Goal: Task Accomplishment & Management: Manage account settings

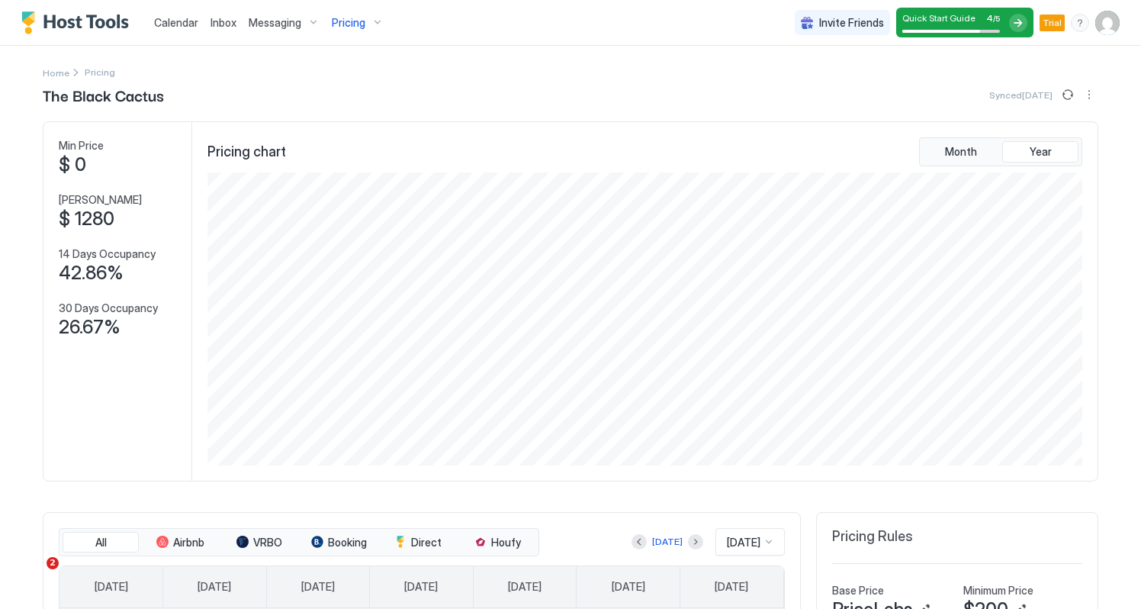
scroll to position [293, 878]
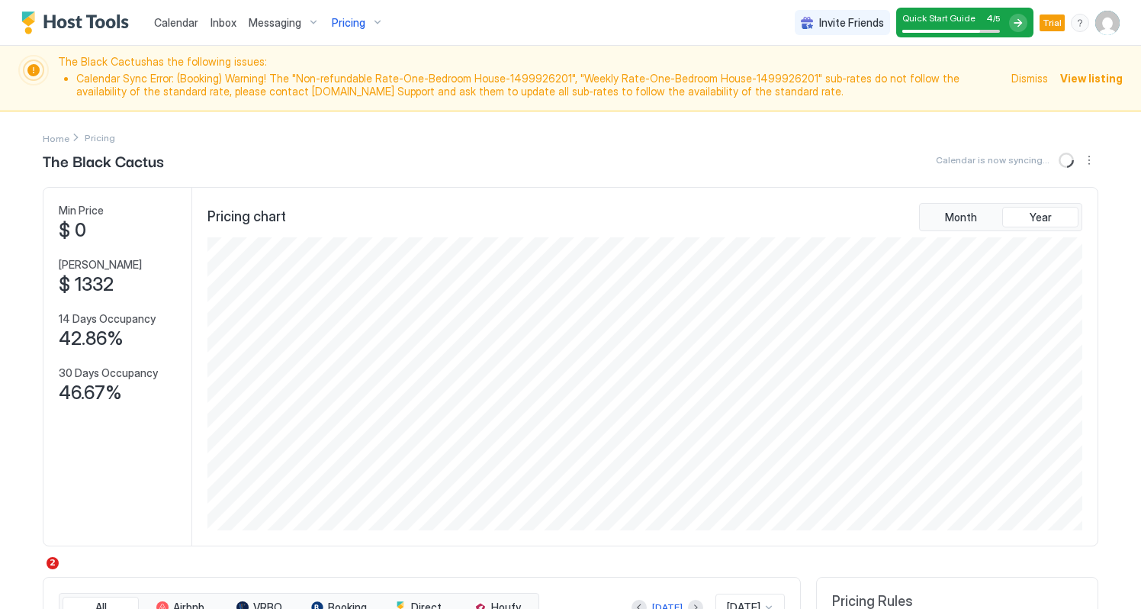
click at [32, 23] on img "Host Tools Logo" at bounding box center [78, 22] width 114 height 23
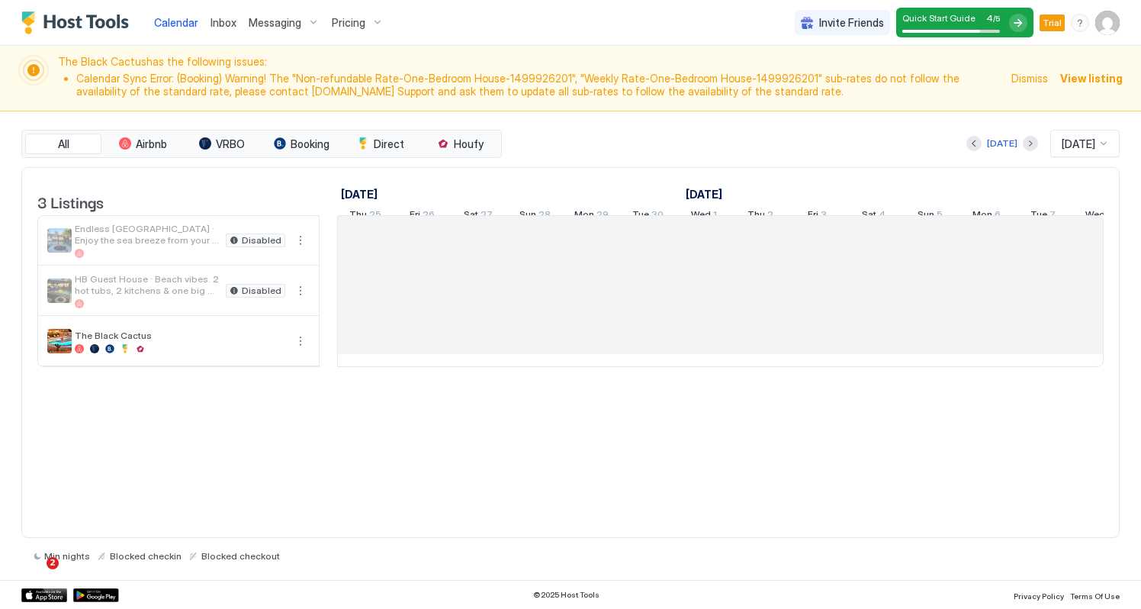
scroll to position [0, 848]
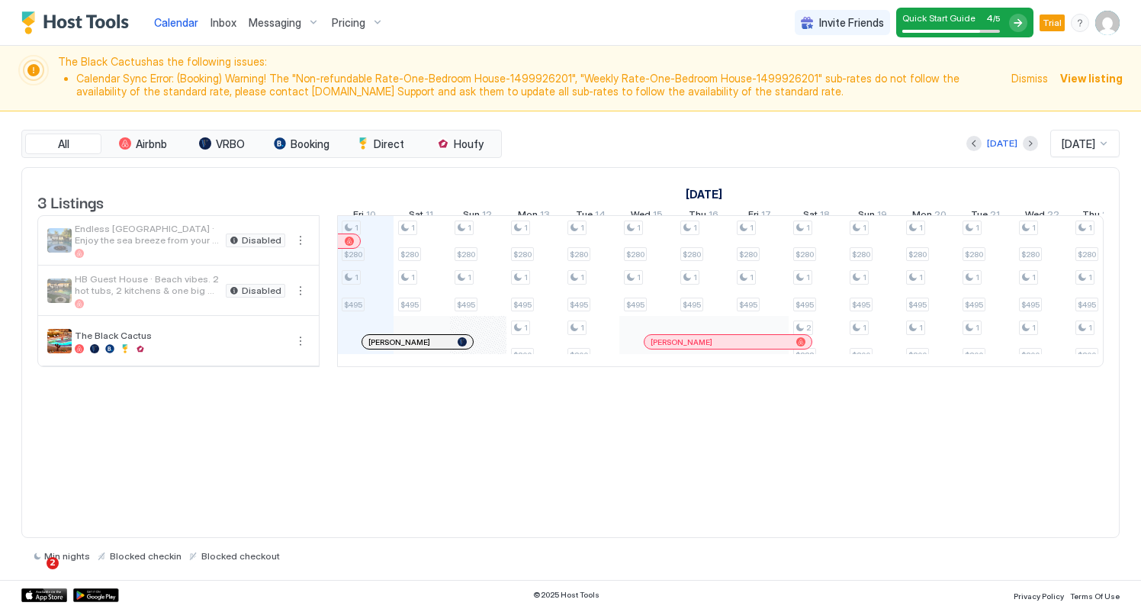
click at [125, 294] on span "HB Guest House · Beach vibes. 2 hot tubs, 2 kitchens & one big pool" at bounding box center [147, 284] width 145 height 23
click at [298, 349] on button "More options" at bounding box center [300, 341] width 18 height 18
click at [287, 421] on span "Listing Settings" at bounding box center [274, 422] width 68 height 11
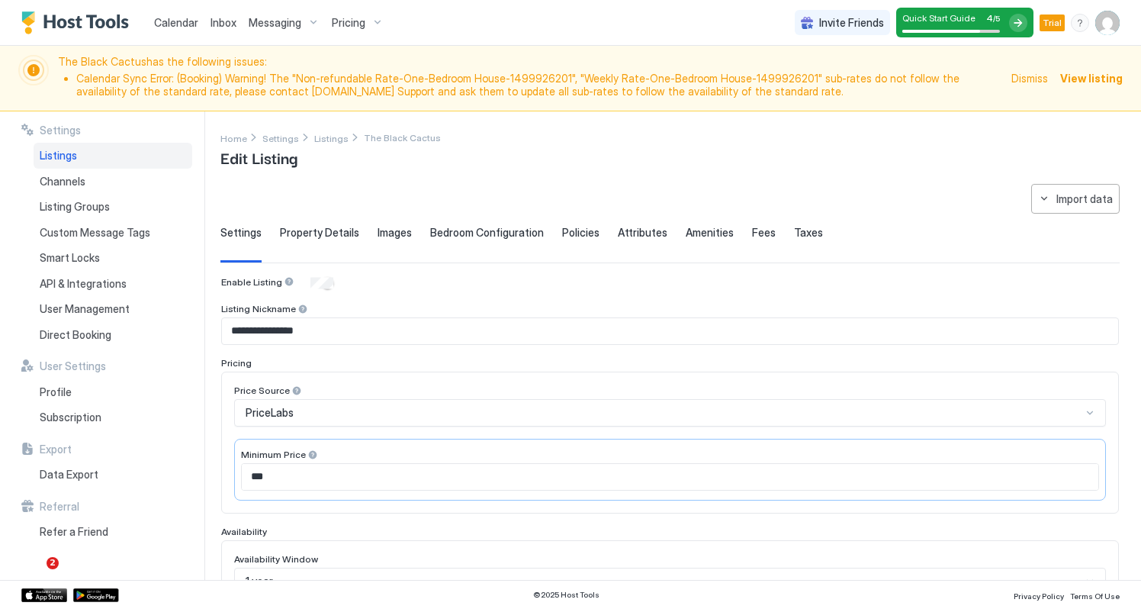
click at [324, 230] on span "Property Details" at bounding box center [319, 233] width 79 height 14
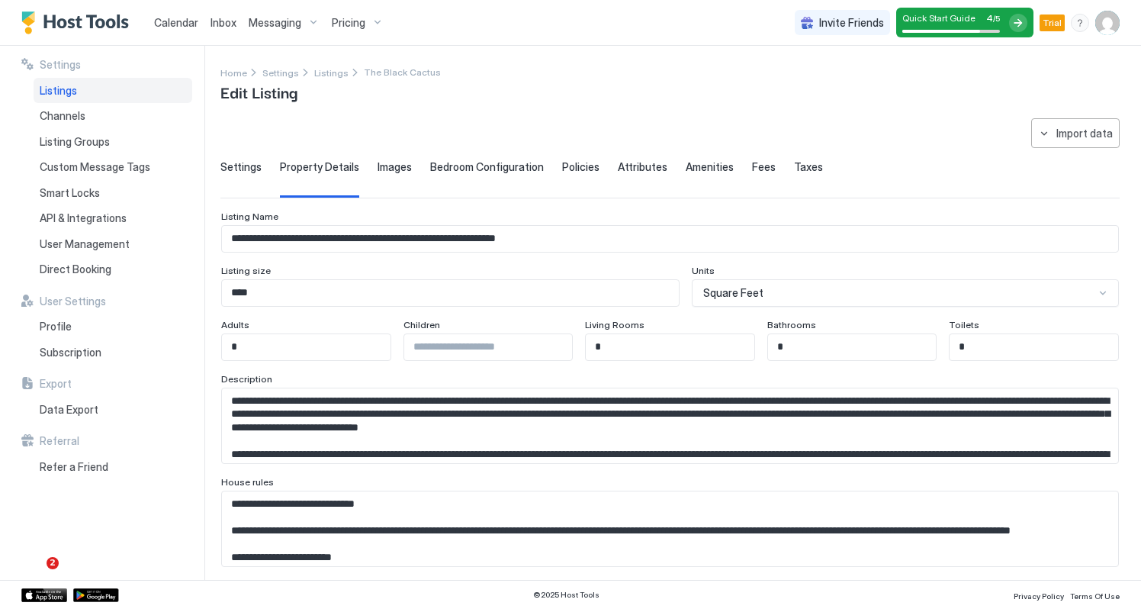
scroll to position [11, 0]
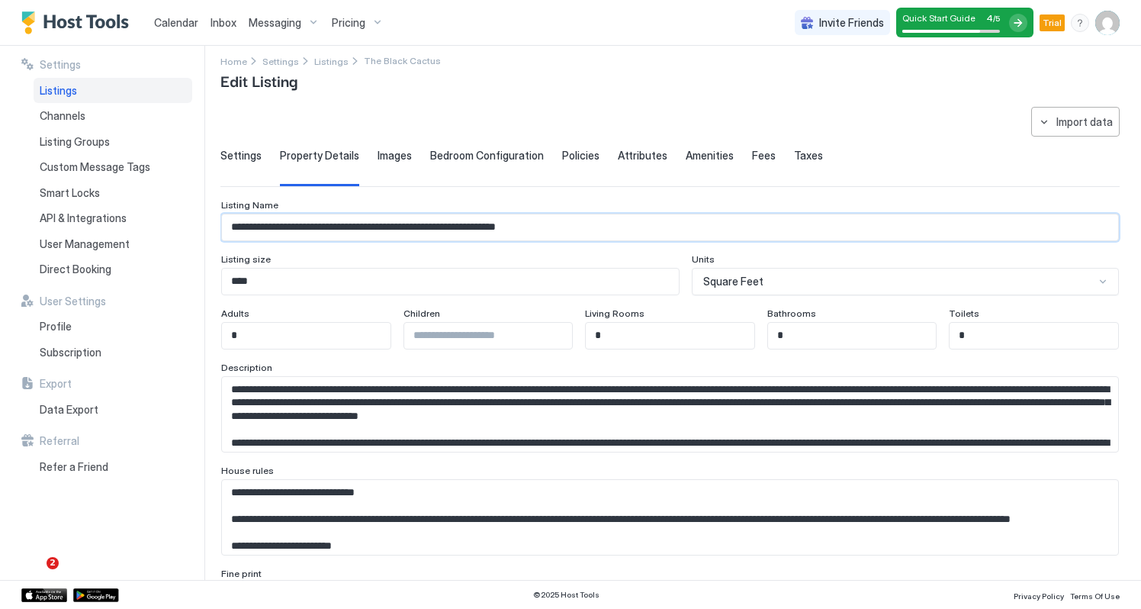
drag, startPoint x: 587, startPoint y: 227, endPoint x: 224, endPoint y: 208, distance: 363.0
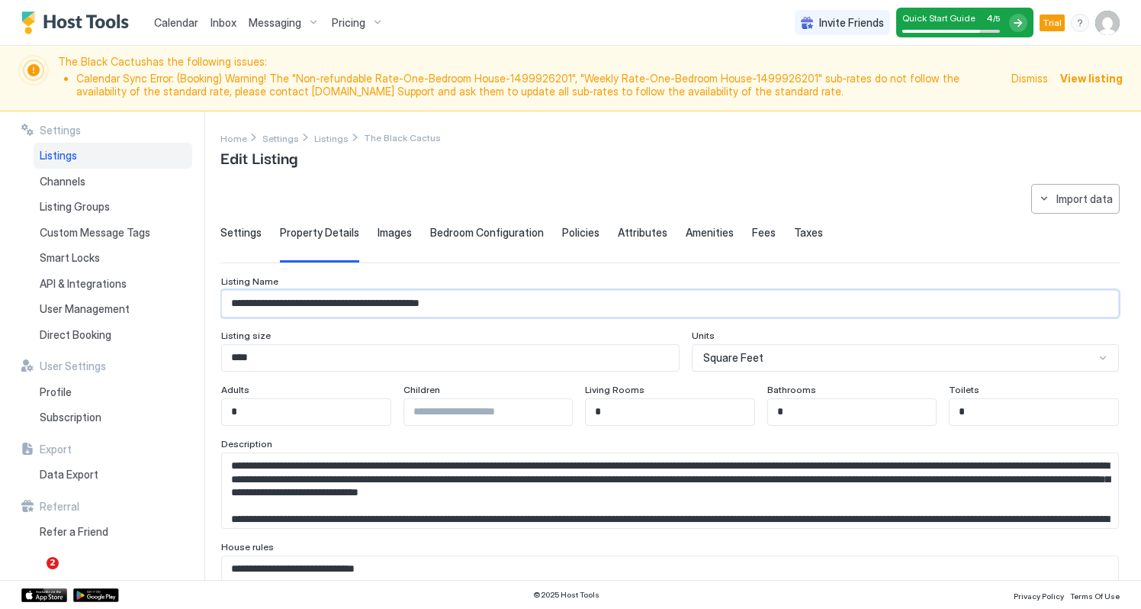
scroll to position [19, 0]
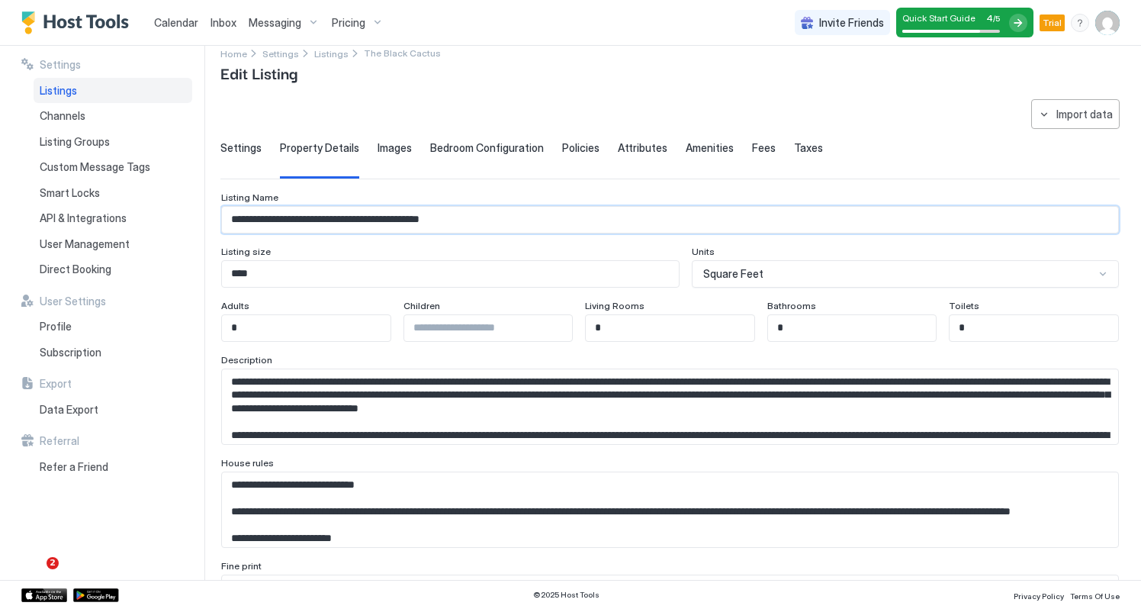
type input "**********"
drag, startPoint x: 629, startPoint y: 328, endPoint x: 565, endPoint y: 326, distance: 64.9
click at [565, 326] on div "Adults * Children Living Rooms * Bathrooms * Toilets *" at bounding box center [670, 321] width 898 height 42
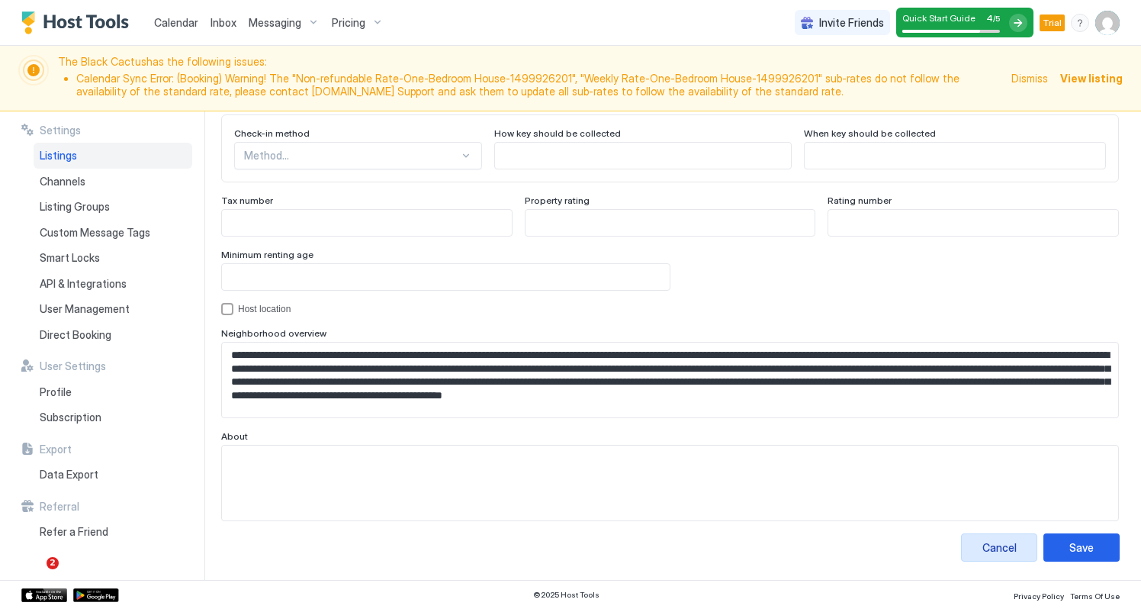
scroll to position [1439, 0]
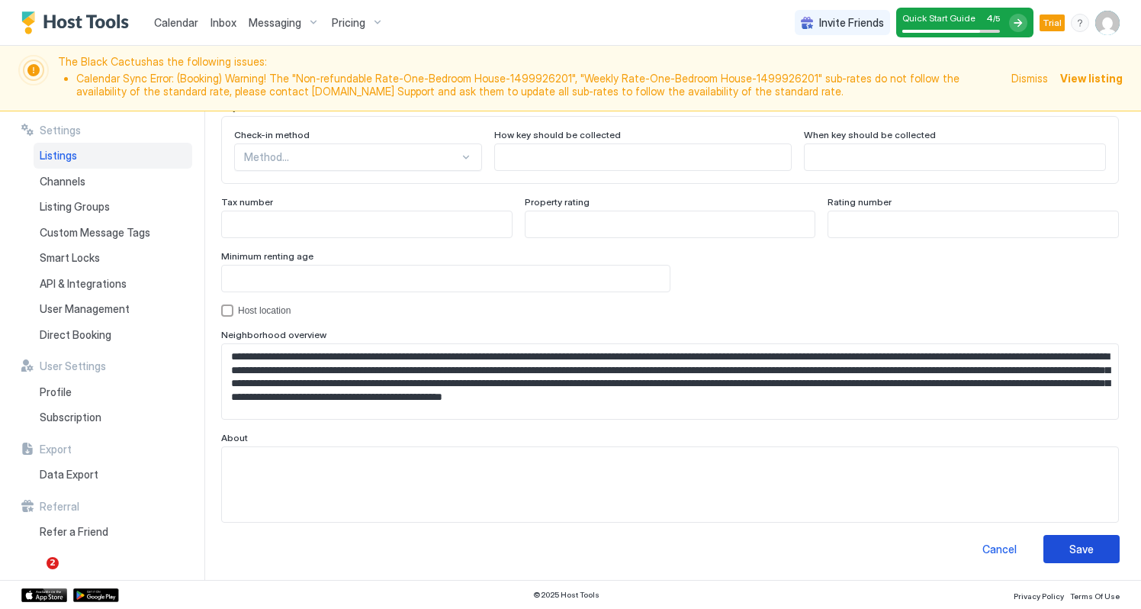
type input "*"
click at [1074, 545] on div "Save" at bounding box center [1082, 549] width 24 height 16
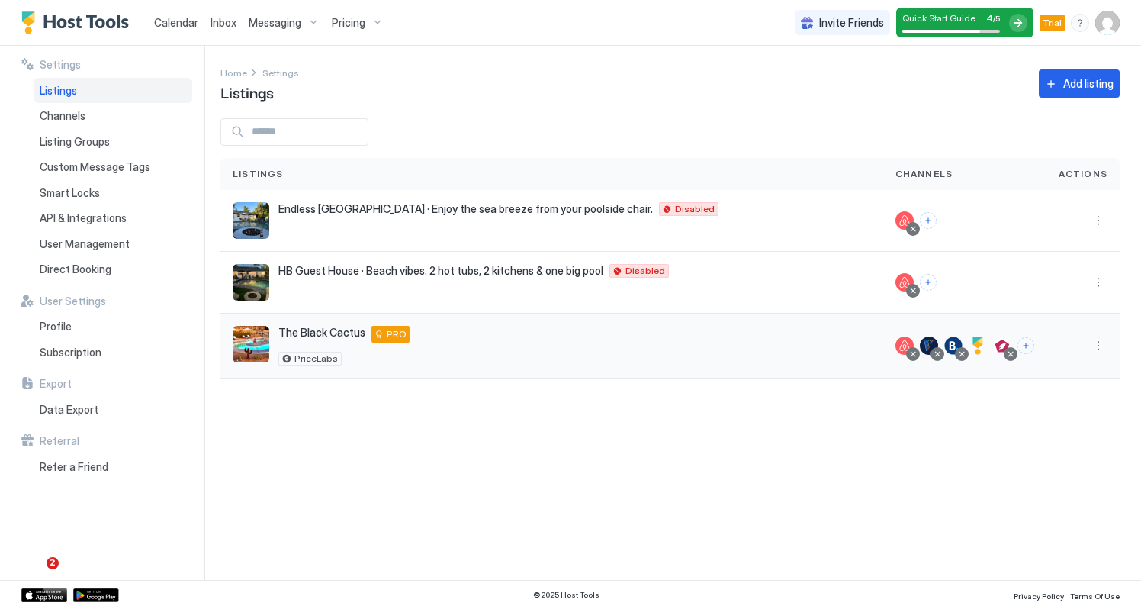
click at [263, 347] on img "listing image" at bounding box center [251, 344] width 37 height 37
click at [1098, 344] on button "More options" at bounding box center [1099, 345] width 18 height 18
click at [1070, 417] on span "Listing Settings" at bounding box center [1064, 415] width 68 height 11
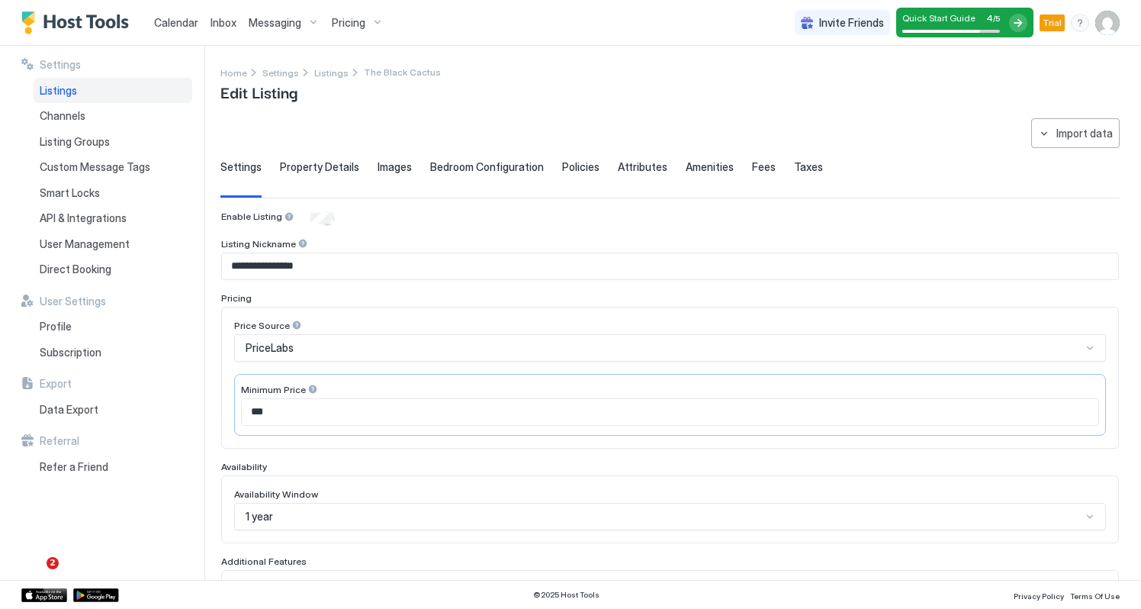
type input "**********"
click at [230, 74] on span "Home" at bounding box center [234, 72] width 27 height 11
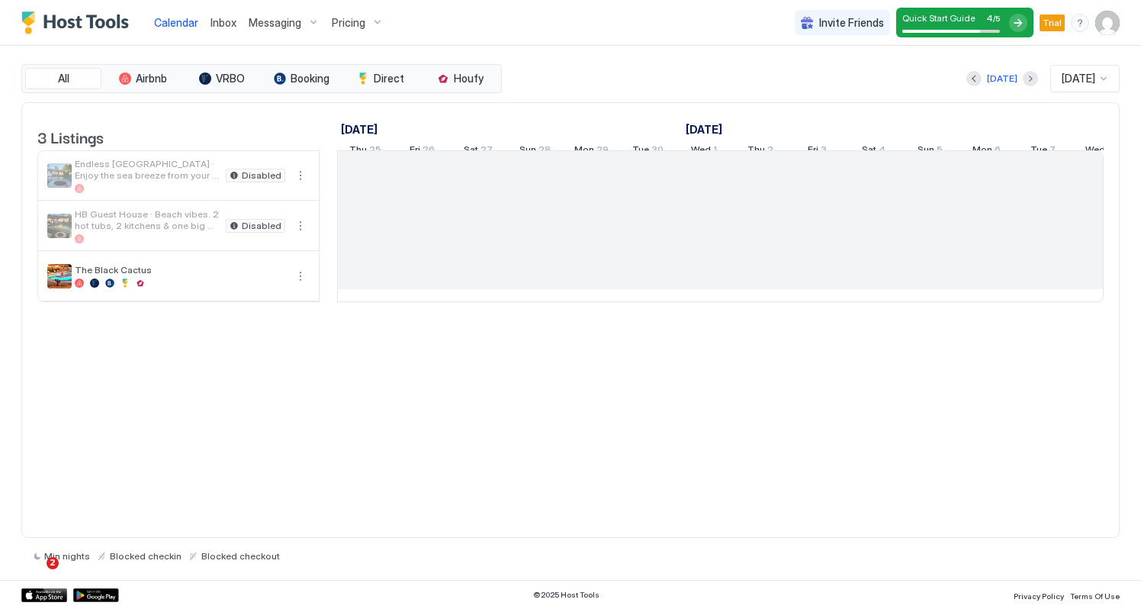
scroll to position [0, 848]
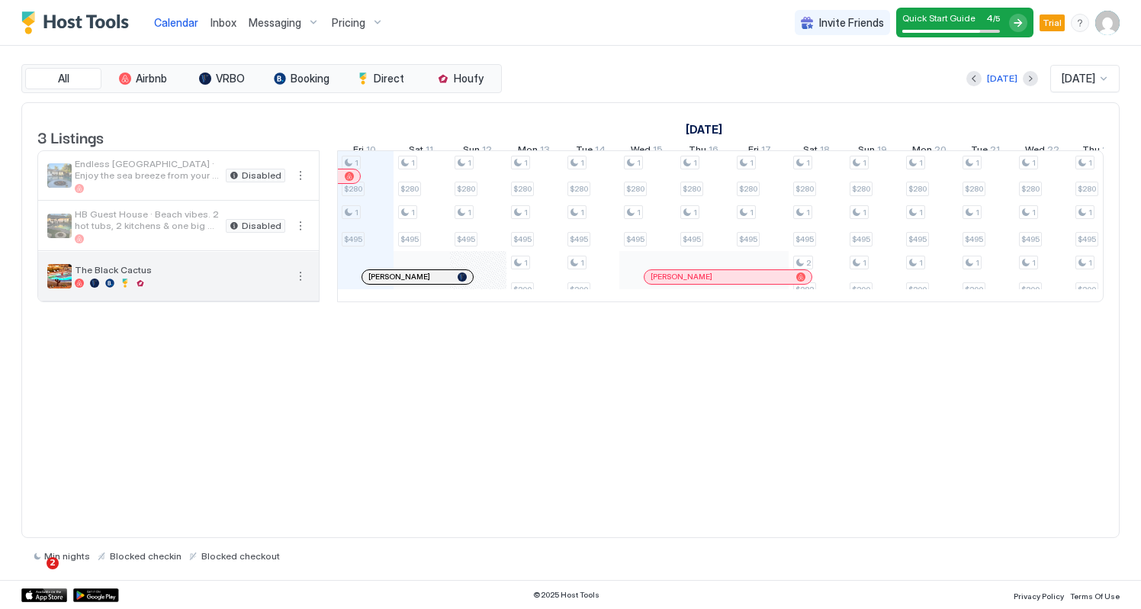
click at [60, 282] on img "listing image" at bounding box center [59, 276] width 24 height 24
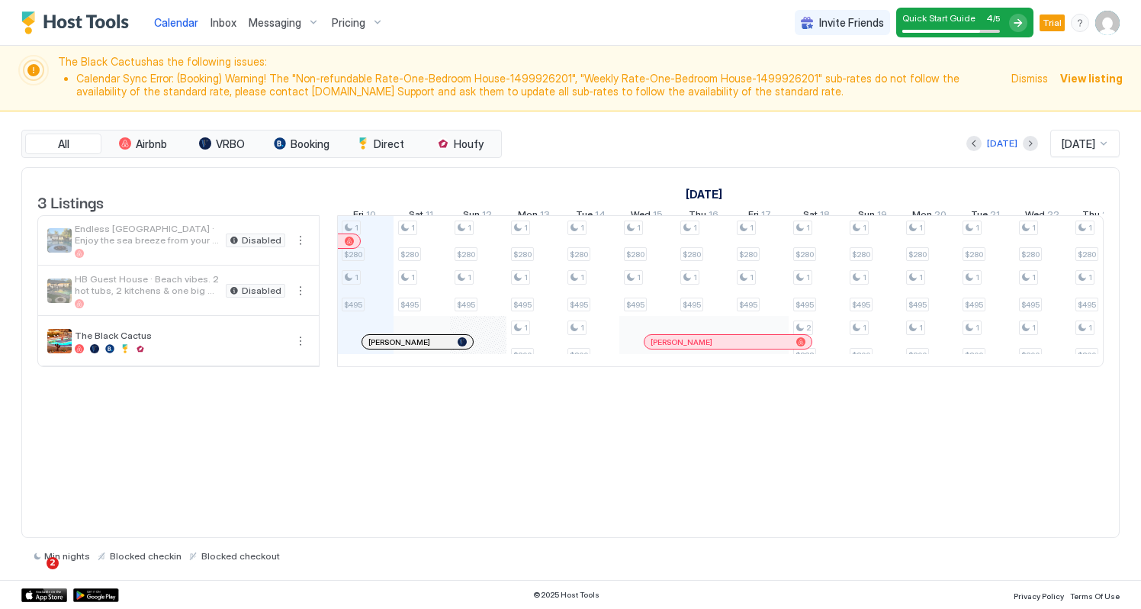
click at [298, 288] on div "HB Guest House · Beach vibes. 2 hot tubs, 2 kitchens & one big pool Disabled" at bounding box center [178, 290] width 281 height 49
click at [301, 350] on button "More options" at bounding box center [300, 341] width 18 height 18
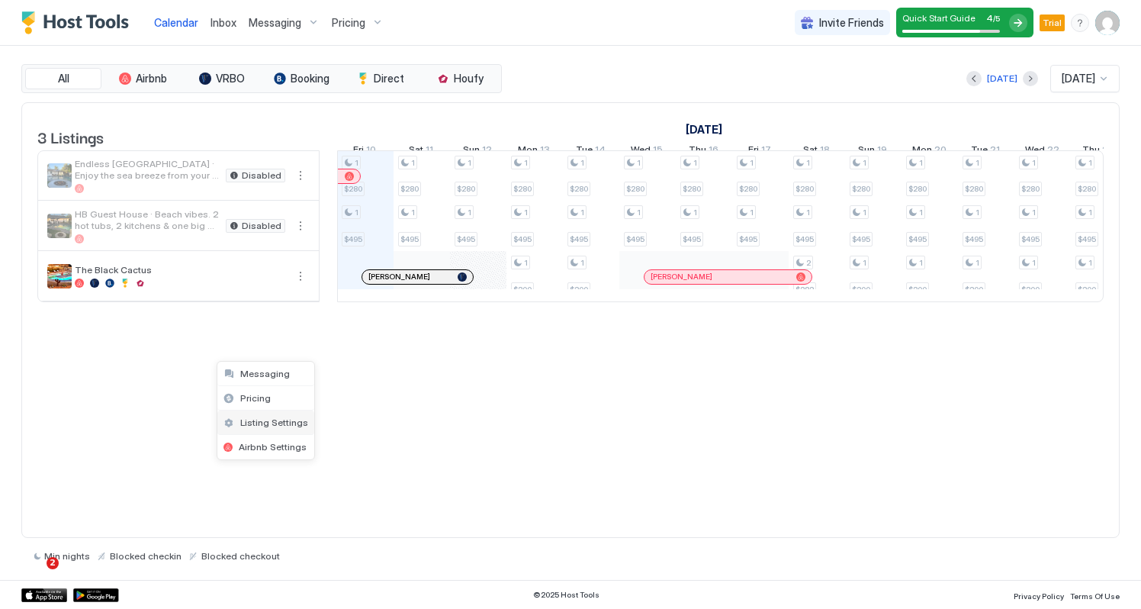
click at [260, 425] on span "Listing Settings" at bounding box center [274, 422] width 68 height 11
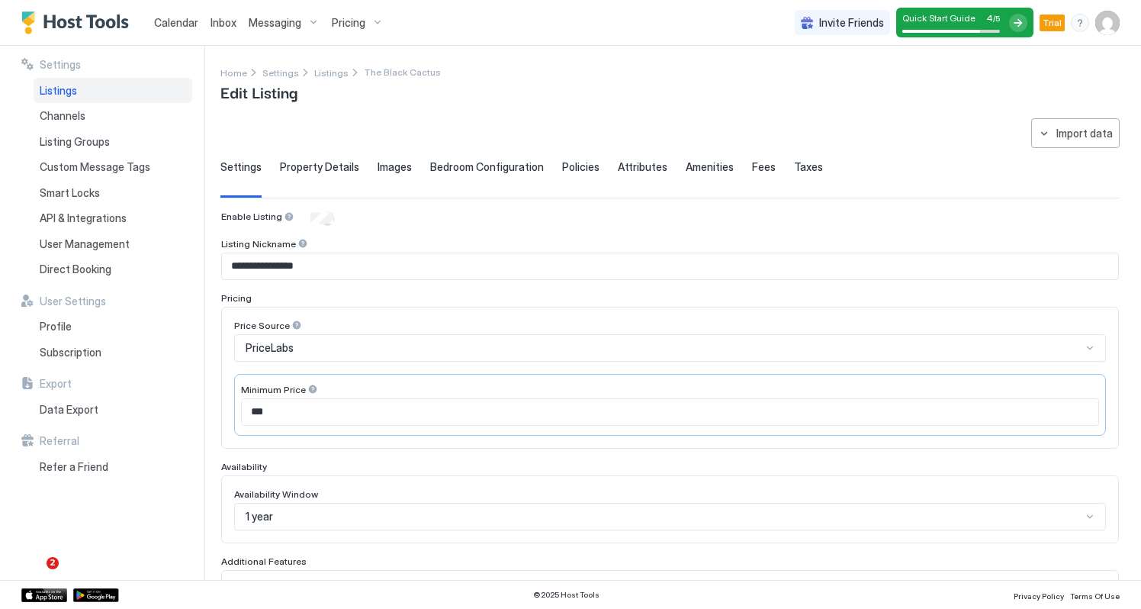
click at [337, 168] on span "Property Details" at bounding box center [319, 167] width 79 height 14
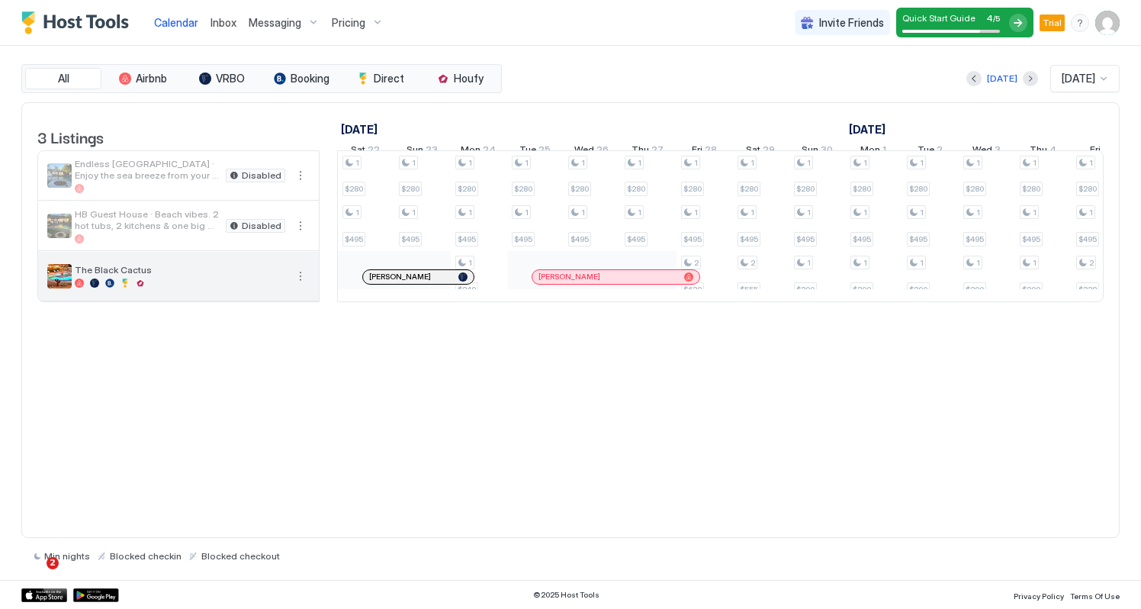
scroll to position [0, 1884]
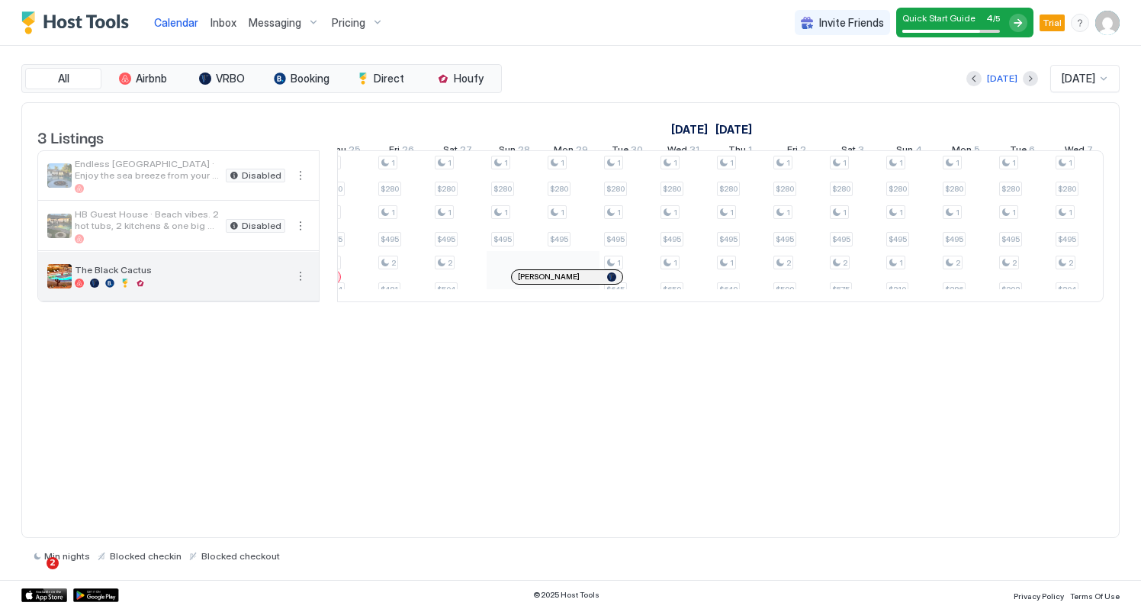
click at [301, 285] on button "More options" at bounding box center [300, 276] width 18 height 18
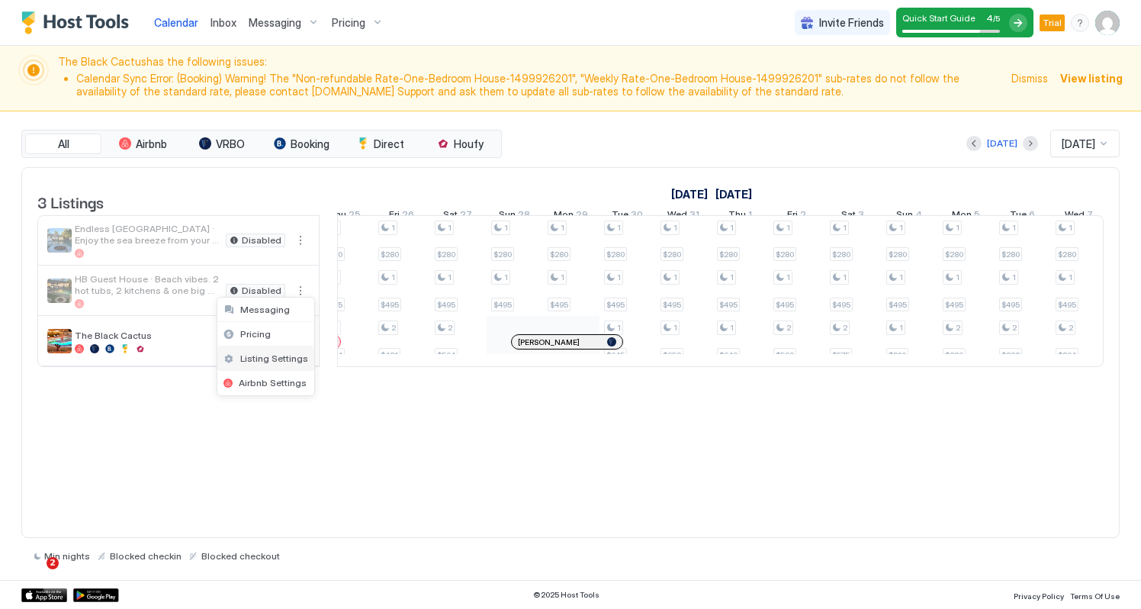
click at [293, 354] on span "Listing Settings" at bounding box center [274, 357] width 68 height 11
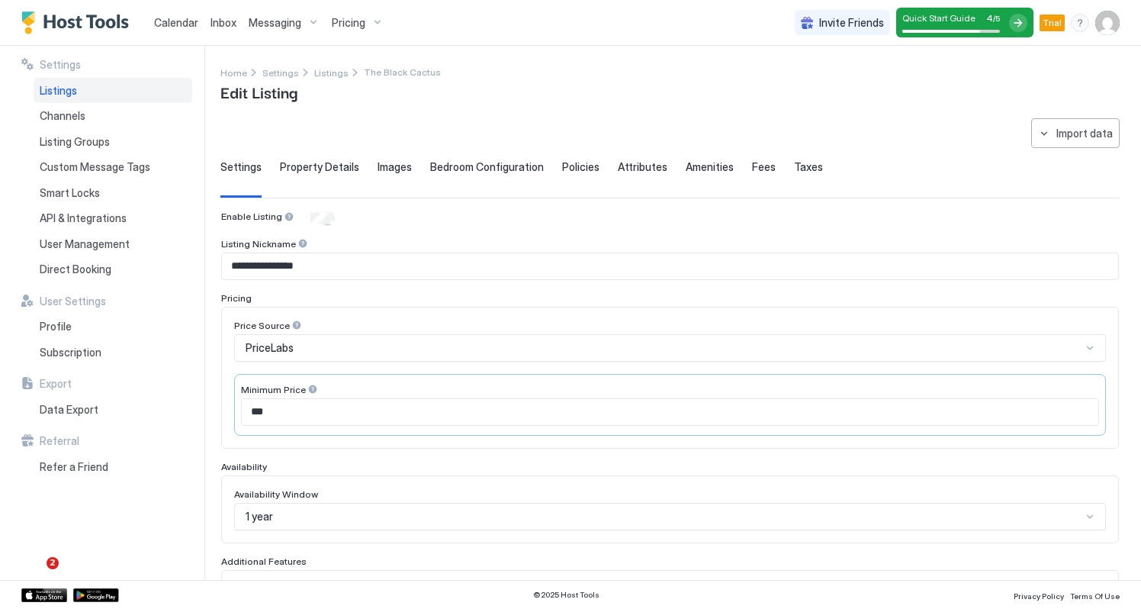
click at [321, 170] on span "Property Details" at bounding box center [319, 167] width 79 height 14
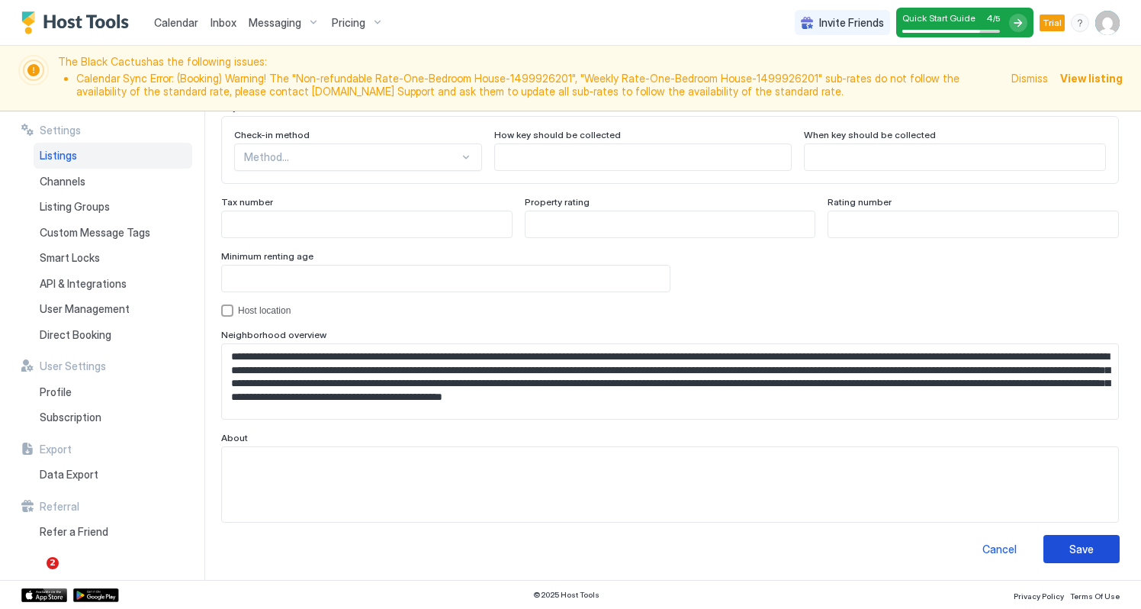
type input "**********"
click at [1091, 549] on div "Save" at bounding box center [1082, 549] width 24 height 16
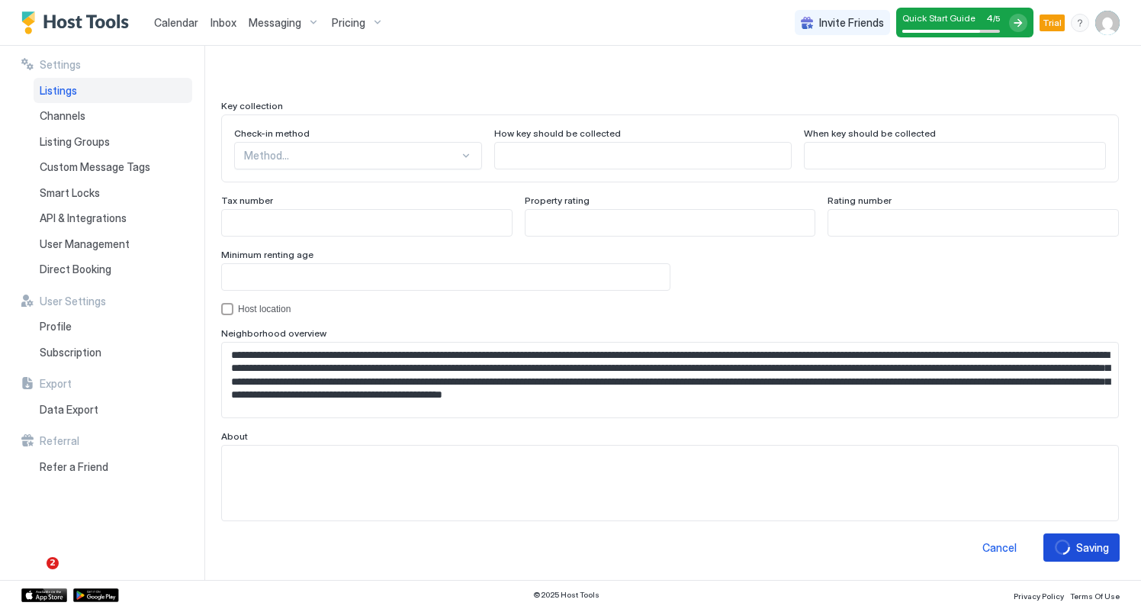
scroll to position [1375, 0]
